Goal: Task Accomplishment & Management: Use online tool/utility

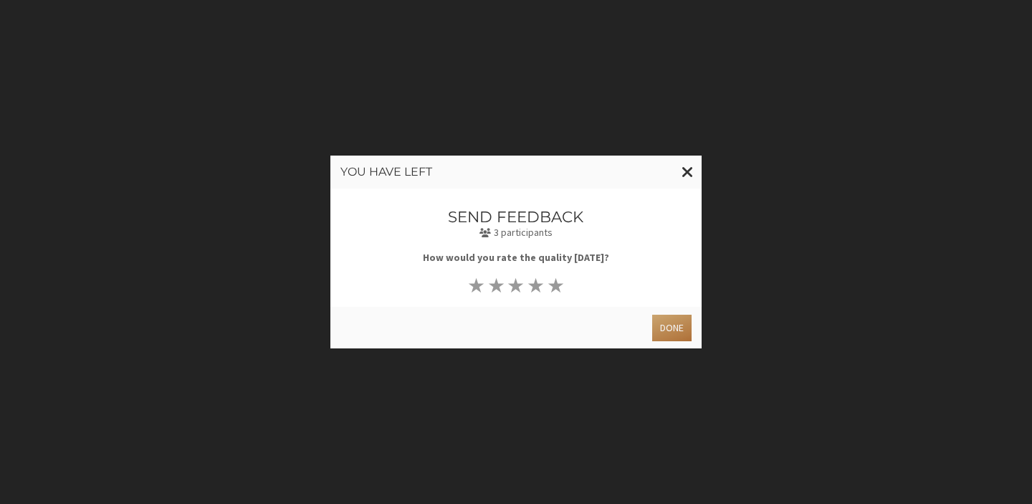
click at [660, 326] on button "Done" at bounding box center [671, 328] width 39 height 27
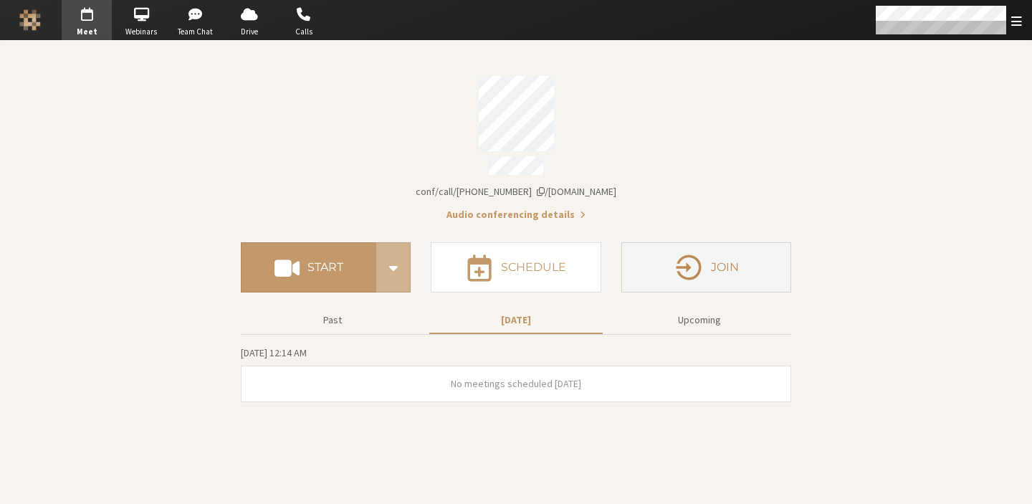
click at [686, 252] on icon "button" at bounding box center [689, 267] width 30 height 30
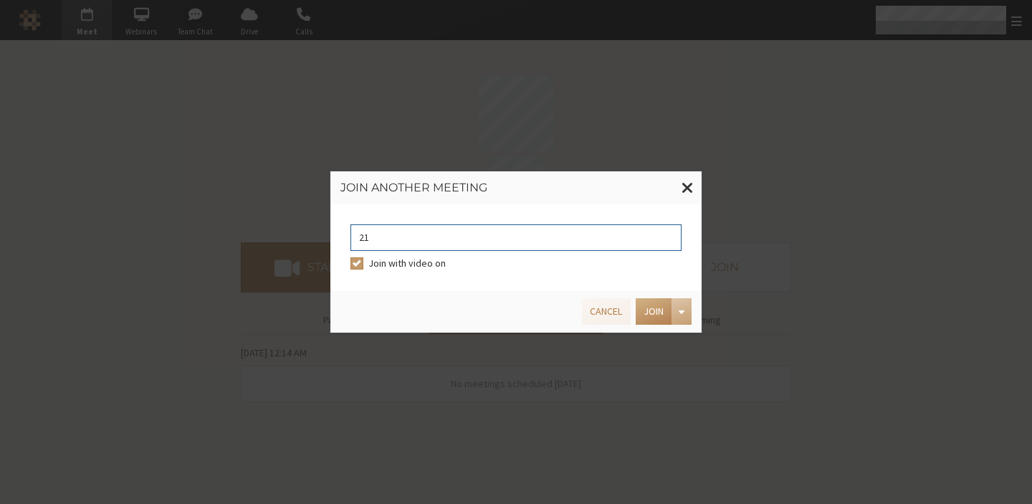
type input "2"
type input "9168685"
click at [646, 312] on button "Join" at bounding box center [654, 311] width 36 height 27
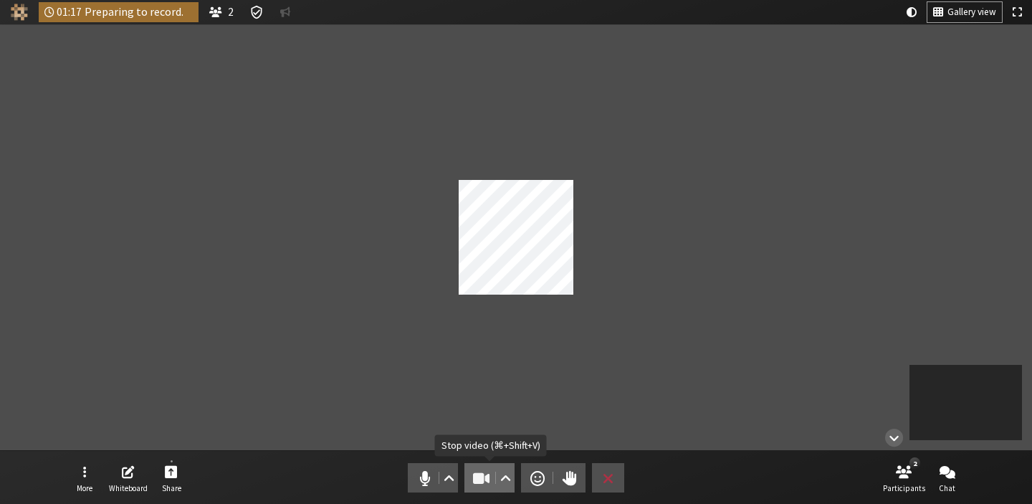
click at [477, 478] on span "Stop video (⌘+Shift+V)" at bounding box center [481, 478] width 20 height 20
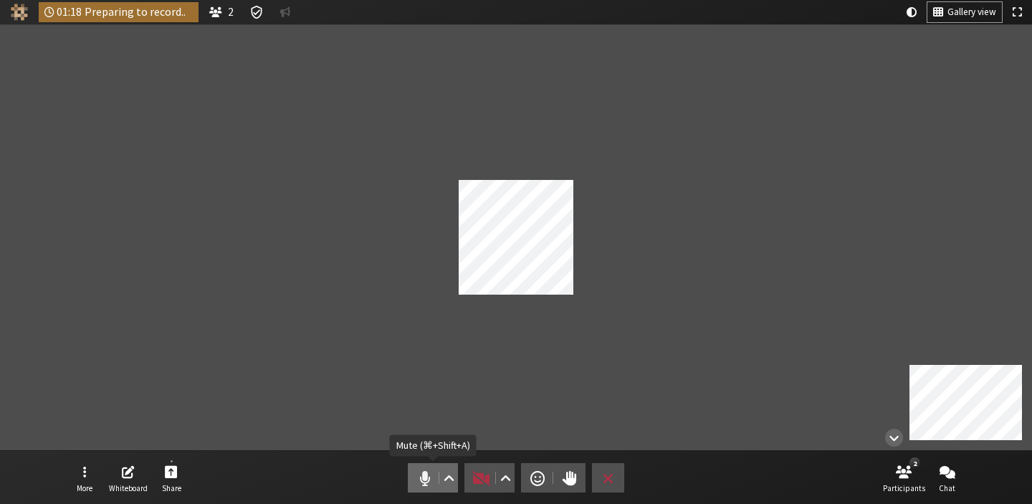
click at [415, 476] on span "Mute (⌘+Shift+A)" at bounding box center [425, 478] width 20 height 20
